Goal: Transaction & Acquisition: Subscribe to service/newsletter

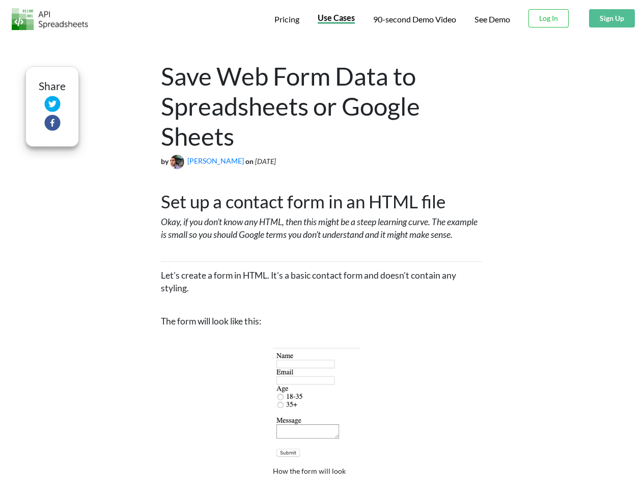
click at [286, 19] on span "Pricing" at bounding box center [286, 19] width 25 height 10
click at [335, 19] on span "Use Cases" at bounding box center [336, 18] width 37 height 10
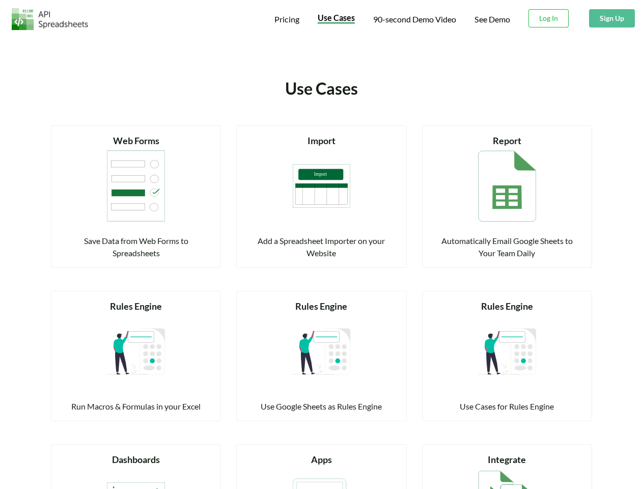
click at [414, 19] on span "90-second Demo Video" at bounding box center [414, 19] width 83 height 8
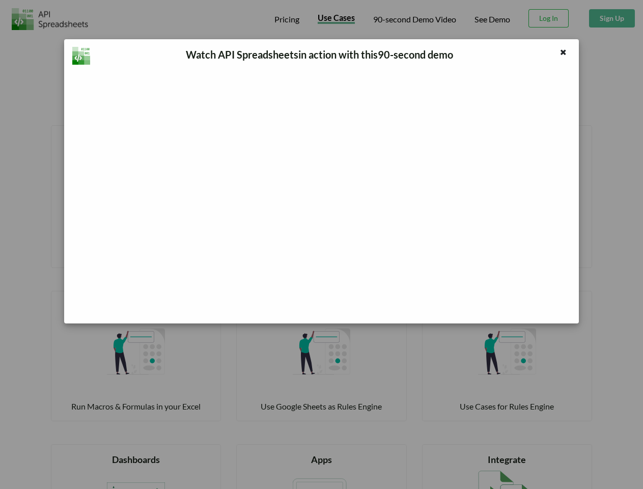
click at [549, 18] on div "Watch API Spreadsheets in action with this 90 -second demo" at bounding box center [321, 244] width 643 height 489
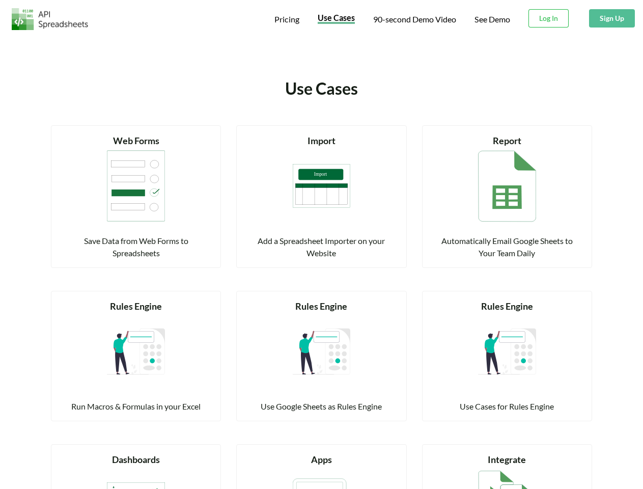
click at [611, 18] on button "Sign Up" at bounding box center [612, 18] width 46 height 18
click at [52, 124] on div "Read more Web Forms Save Data from Web Forms to Spreadsheets" at bounding box center [135, 190] width 185 height 155
